Goal: Information Seeking & Learning: Learn about a topic

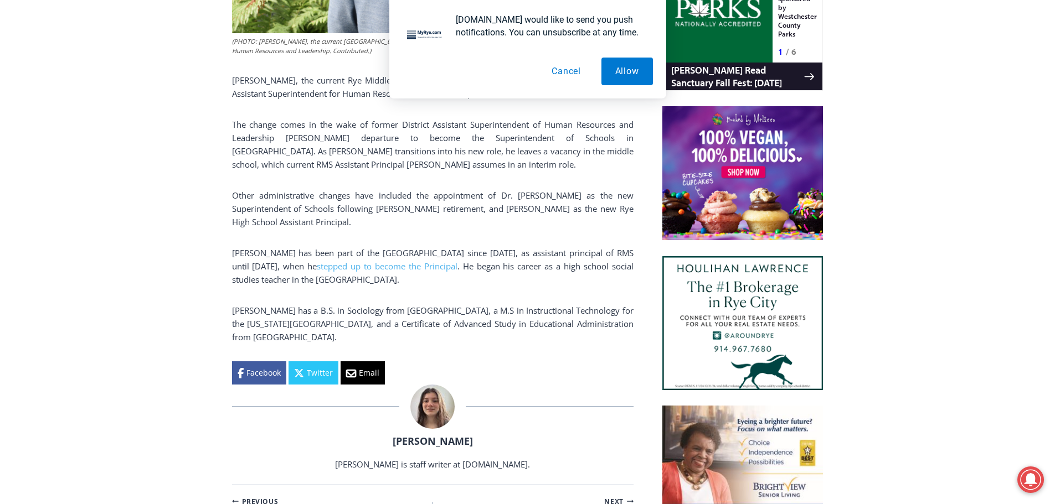
click at [571, 69] on button "Cancel" at bounding box center [566, 72] width 57 height 28
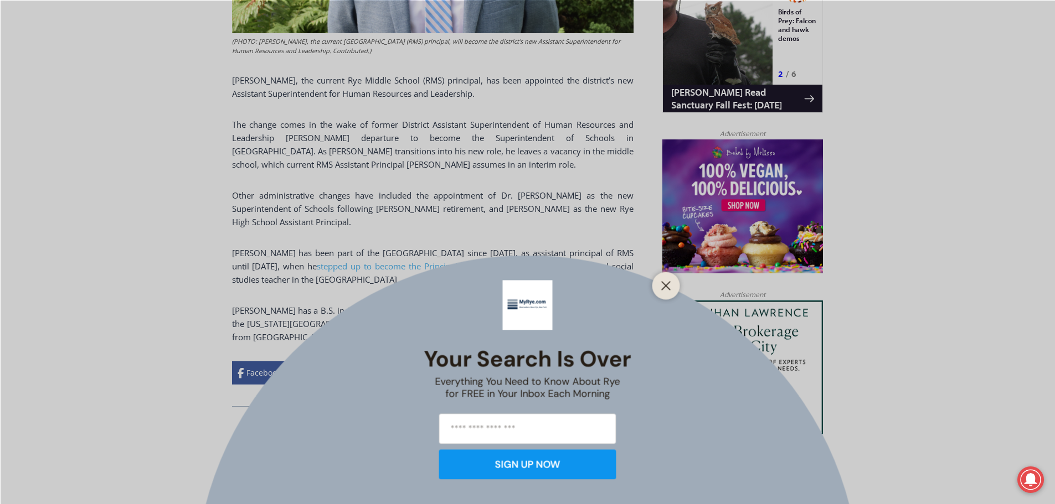
click at [492, 91] on div "Your Search is Over Everything You Need to Know About Rye for FREE in Your Inbo…" at bounding box center [527, 252] width 1055 height 504
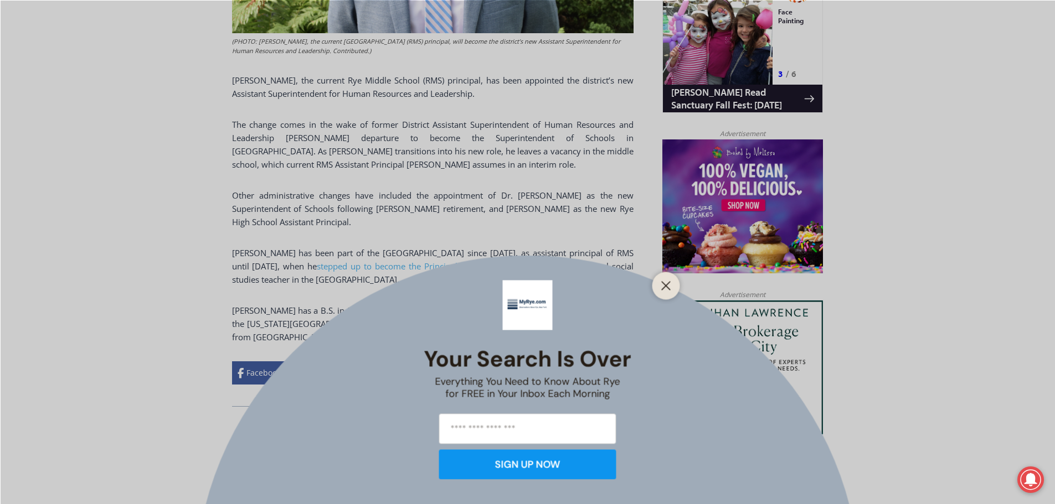
drag, startPoint x: 233, startPoint y: 98, endPoint x: 239, endPoint y: 98, distance: 6.1
click at [239, 98] on div "Your Search is Over Everything You Need to Know About Rye for FREE in Your Inbo…" at bounding box center [527, 252] width 1055 height 504
drag, startPoint x: 229, startPoint y: 98, endPoint x: 332, endPoint y: 101, distance: 103.0
click at [332, 101] on div "Your Search is Over Everything You Need to Know About Rye for FREE in Your Inbo…" at bounding box center [527, 252] width 1055 height 504
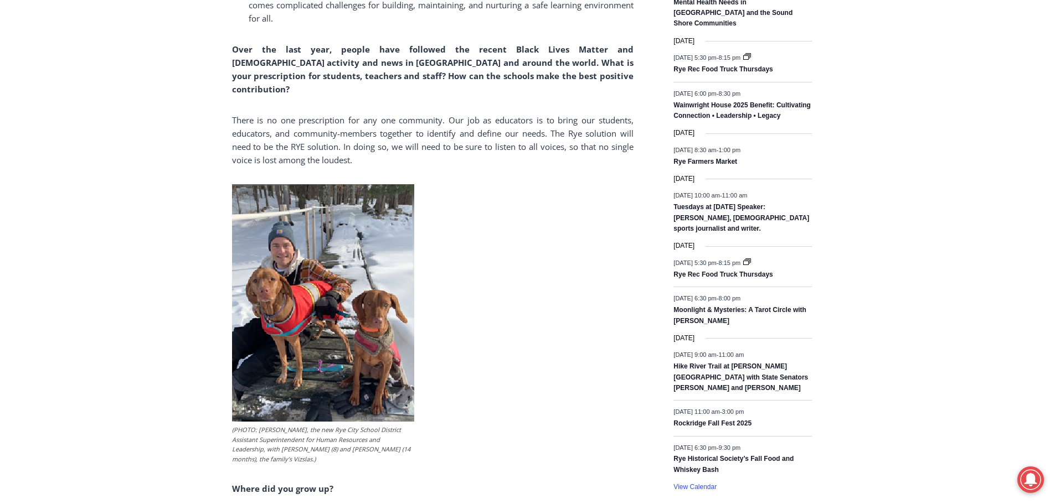
scroll to position [1639, 0]
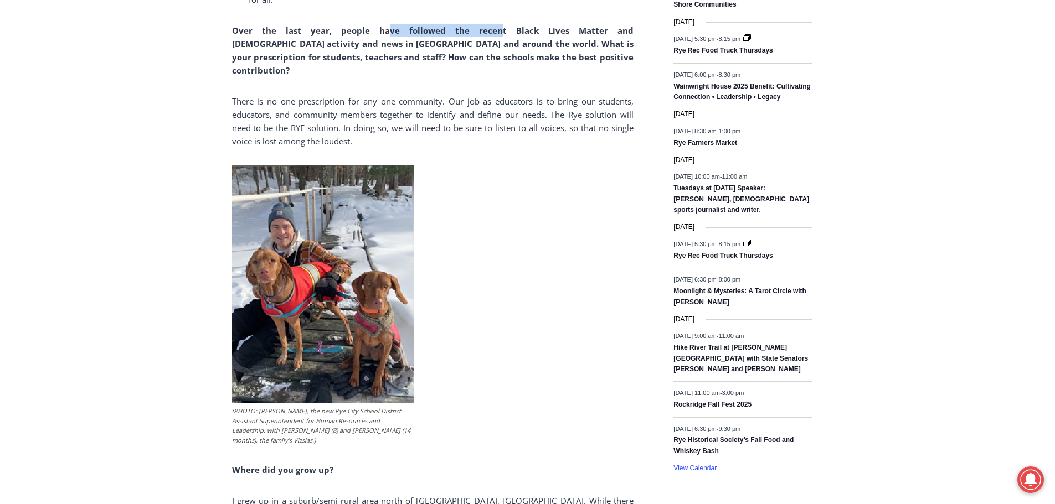
drag, startPoint x: 458, startPoint y: 40, endPoint x: 444, endPoint y: 40, distance: 13.8
click at [444, 40] on p "Over the last year, people have followed the recent Black Lives Matter and [DEM…" at bounding box center [432, 50] width 401 height 53
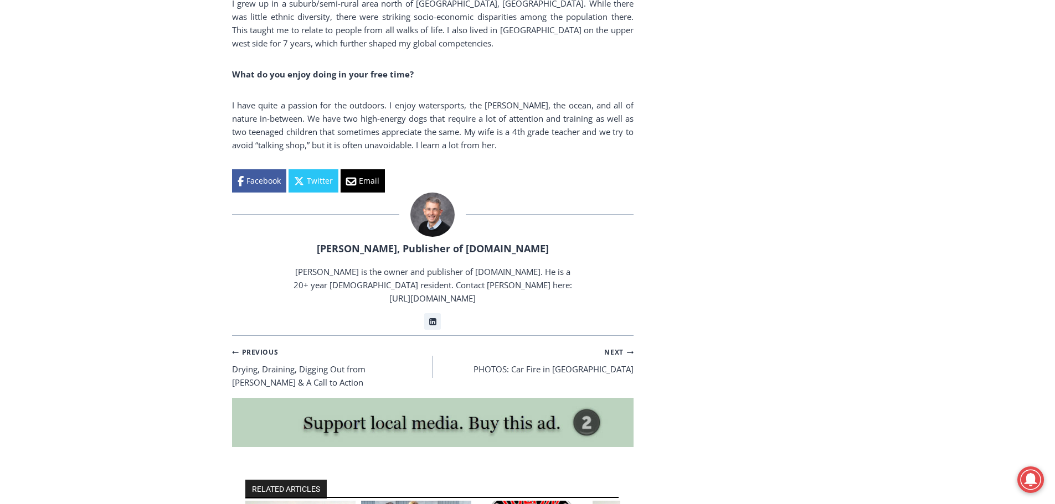
scroll to position [2137, 0]
